Goal: Navigation & Orientation: Find specific page/section

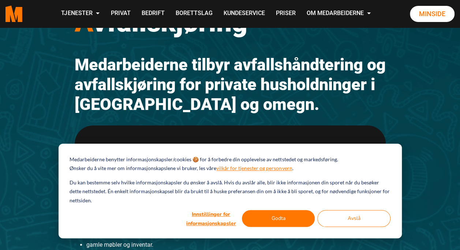
scroll to position [73, 0]
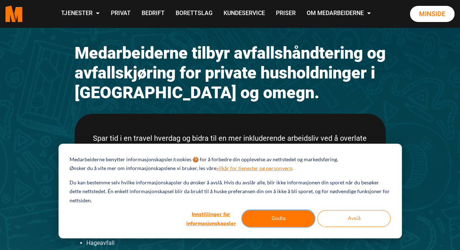
click at [285, 220] on button "Godta" at bounding box center [278, 218] width 73 height 17
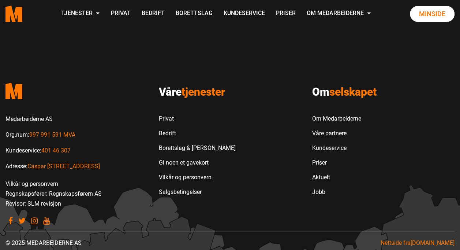
scroll to position [675, 0]
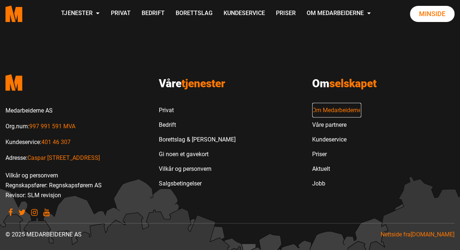
click at [320, 112] on link "Om Medarbeiderne" at bounding box center [336, 110] width 49 height 15
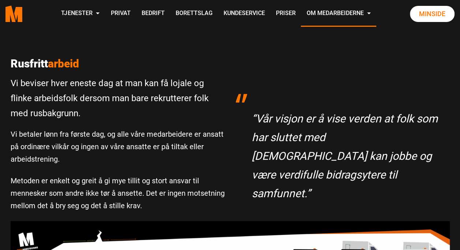
scroll to position [183, 0]
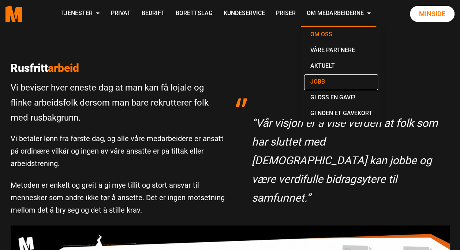
click at [320, 83] on link "Jobb" at bounding box center [341, 82] width 74 height 16
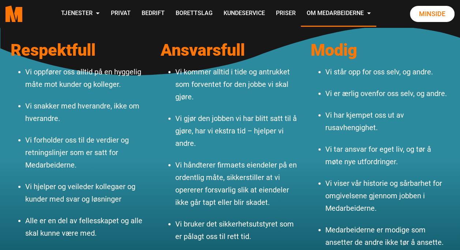
scroll to position [696, 0]
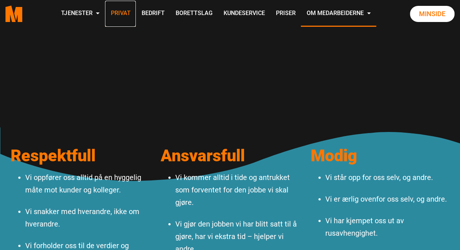
click at [126, 10] on link "Privat" at bounding box center [120, 14] width 31 height 26
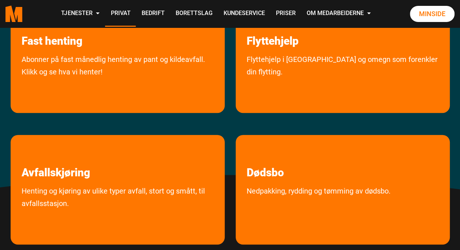
scroll to position [220, 0]
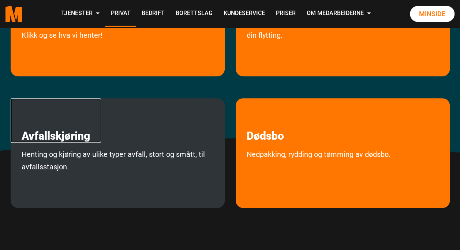
click at [83, 138] on link "Avfallskjøring" at bounding box center [56, 120] width 90 height 44
